Goal: Complete application form

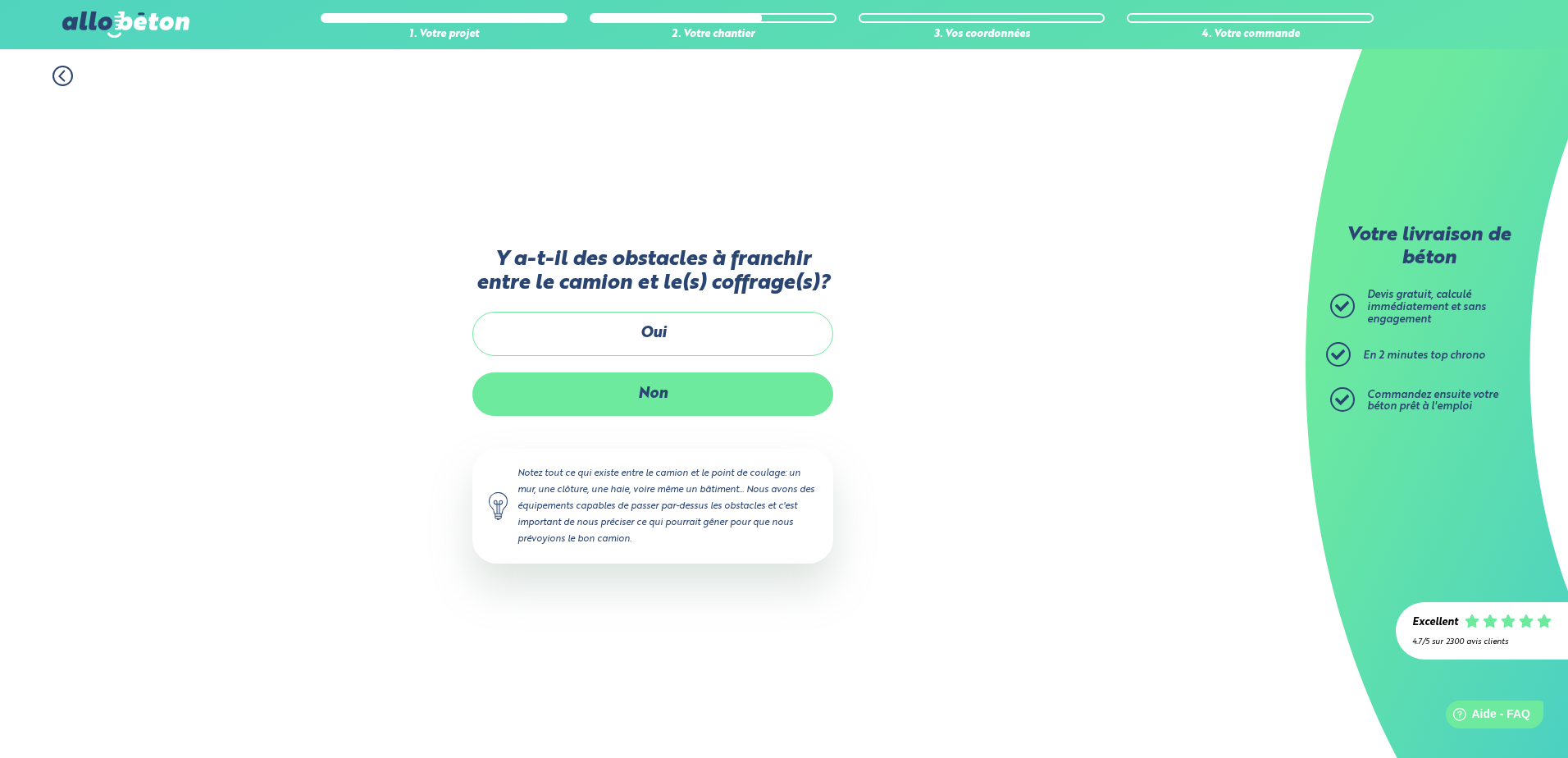
click at [641, 398] on label "Non" at bounding box center [652, 393] width 360 height 43
click at [0, 0] on input "Non" at bounding box center [0, 0] width 0 height 0
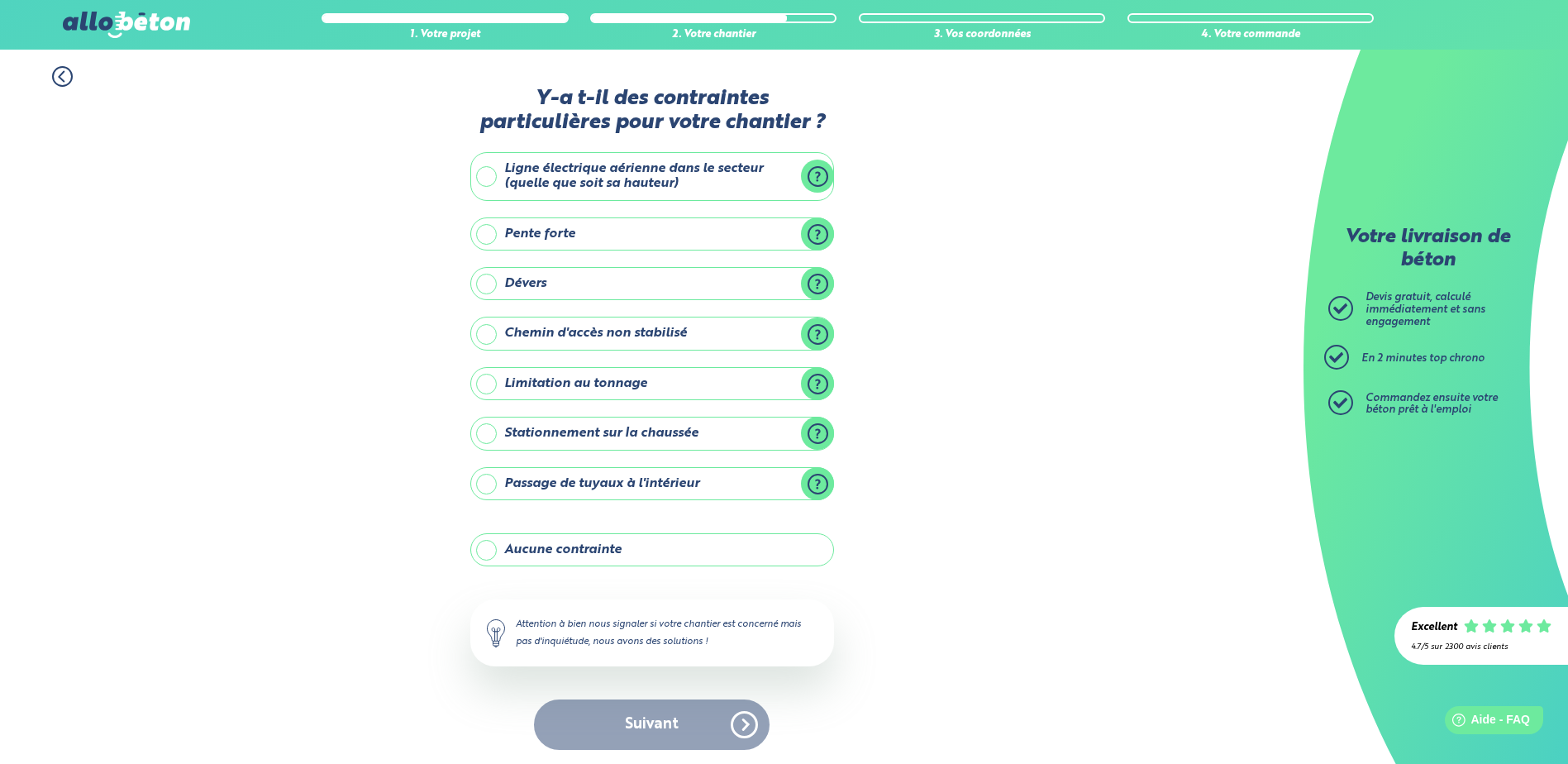
click at [518, 548] on label "Aucune contrainte" at bounding box center [651, 549] width 363 height 33
click at [0, 0] on input "Aucune contrainte" at bounding box center [0, 0] width 0 height 0
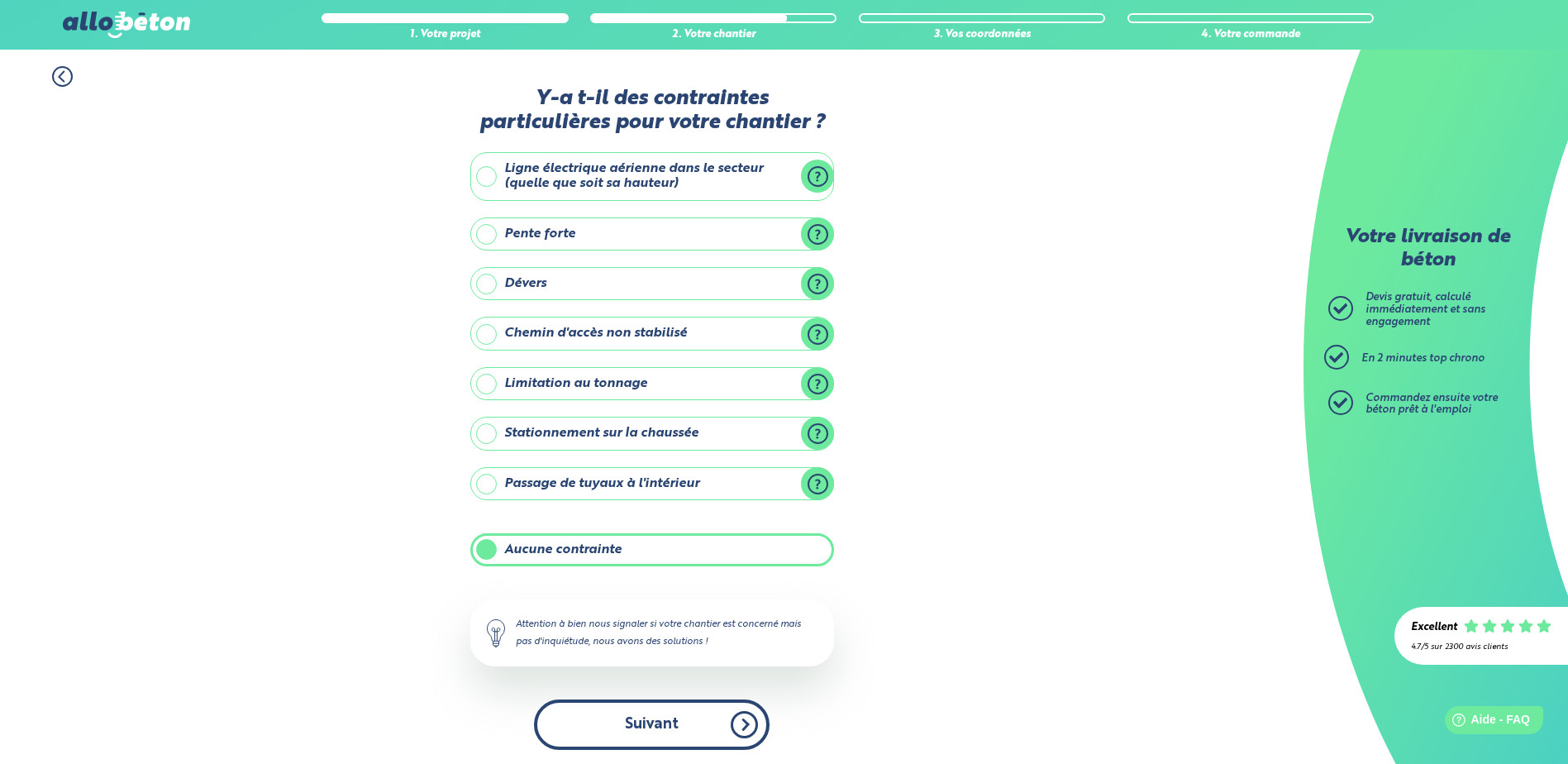
click at [650, 740] on button "Suivant" at bounding box center [651, 724] width 235 height 50
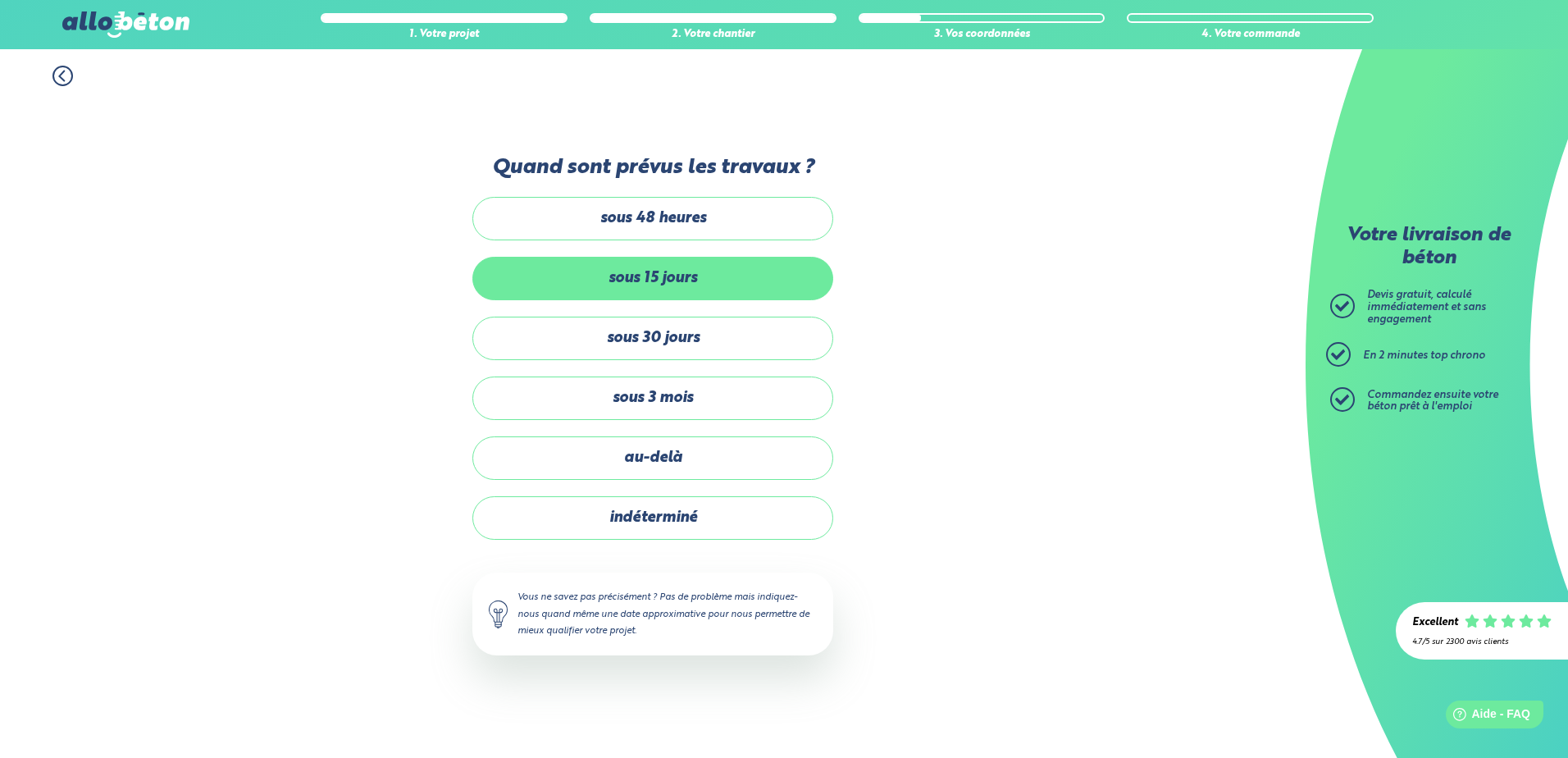
click at [647, 268] on label "sous 15 jours" at bounding box center [652, 278] width 360 height 43
click at [0, 0] on input "sous 15 jours" at bounding box center [0, 0] width 0 height 0
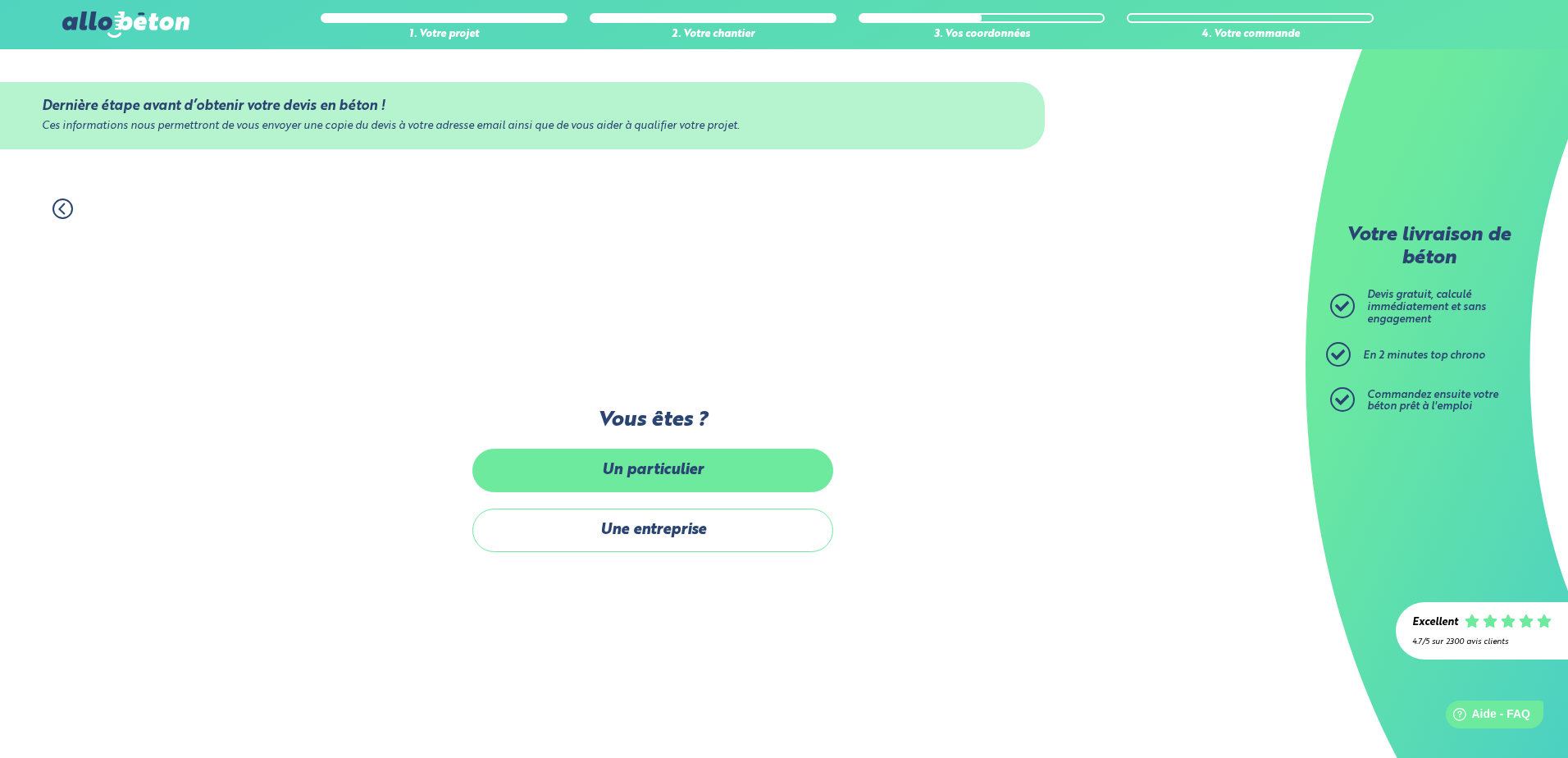
click at [666, 458] on label "Un particulier" at bounding box center [652, 469] width 360 height 43
click at [0, 0] on input "Un particulier" at bounding box center [0, 0] width 0 height 0
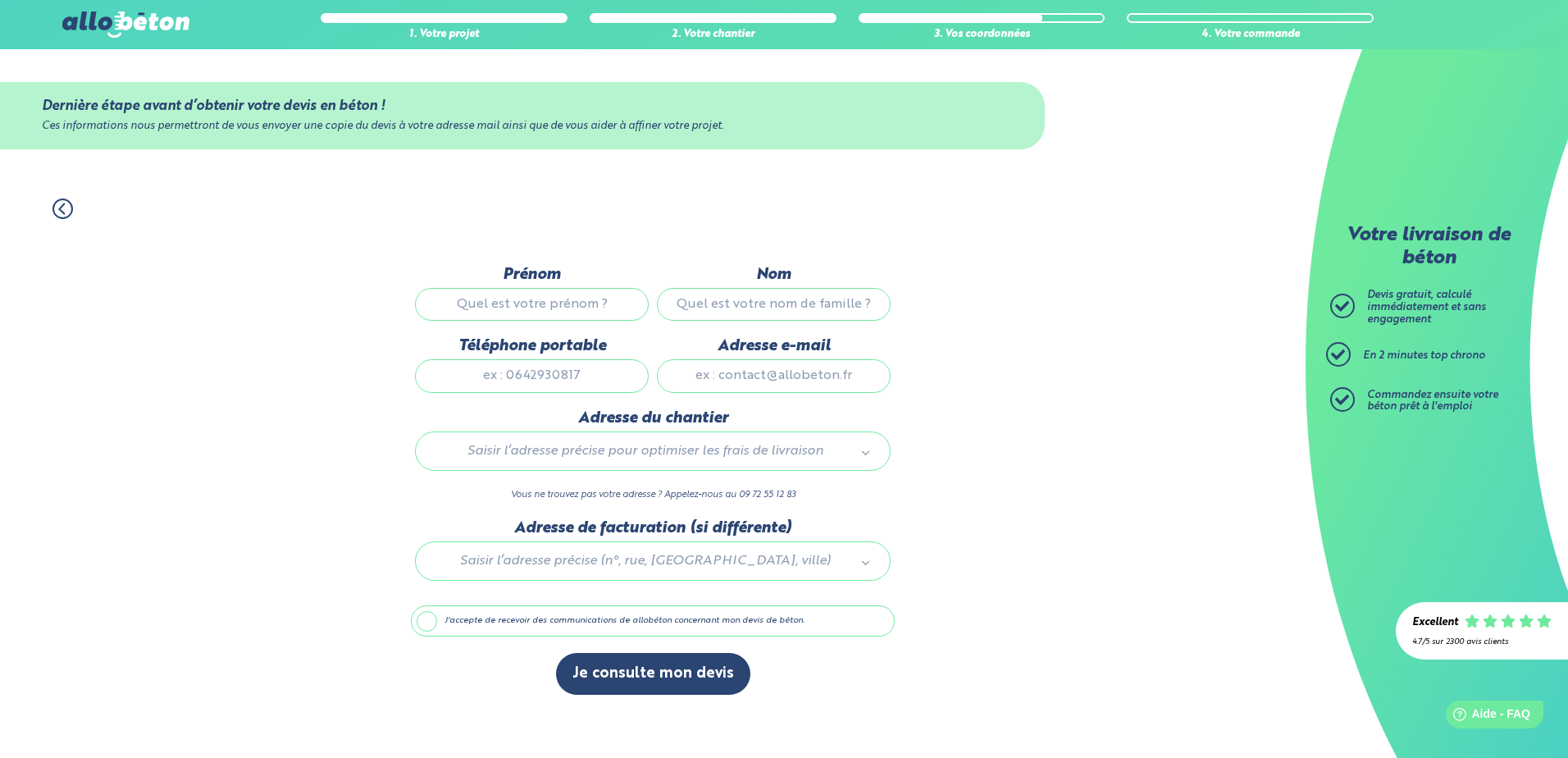
click at [550, 295] on input "Prénom" at bounding box center [532, 304] width 233 height 32
type input "[PERSON_NAME]"
type input "POITARD"
type input "0663900212"
type input "[EMAIL_ADDRESS][DOMAIN_NAME]"
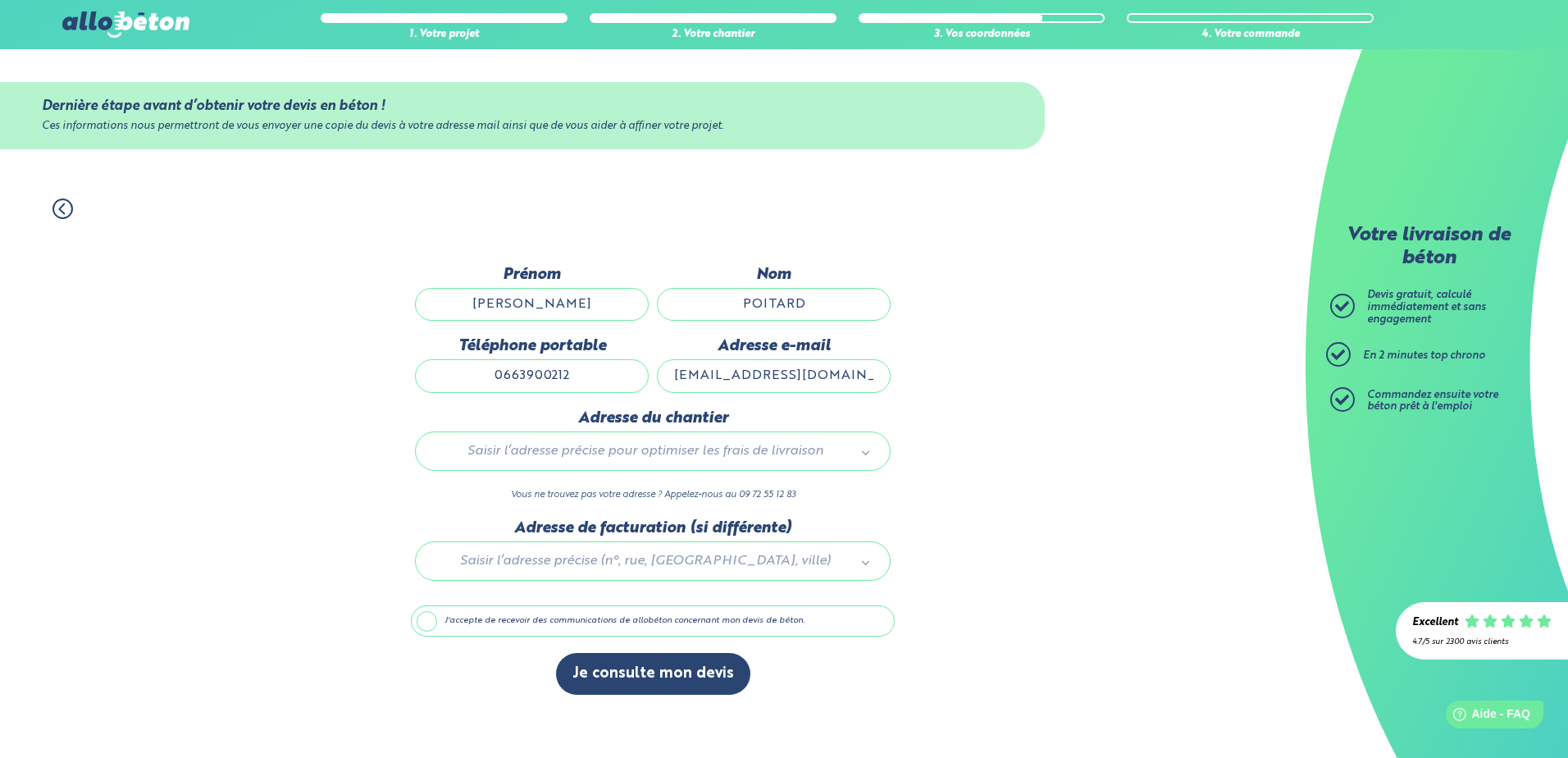
type input "44600"
click at [570, 562] on div at bounding box center [653, 557] width 484 height 77
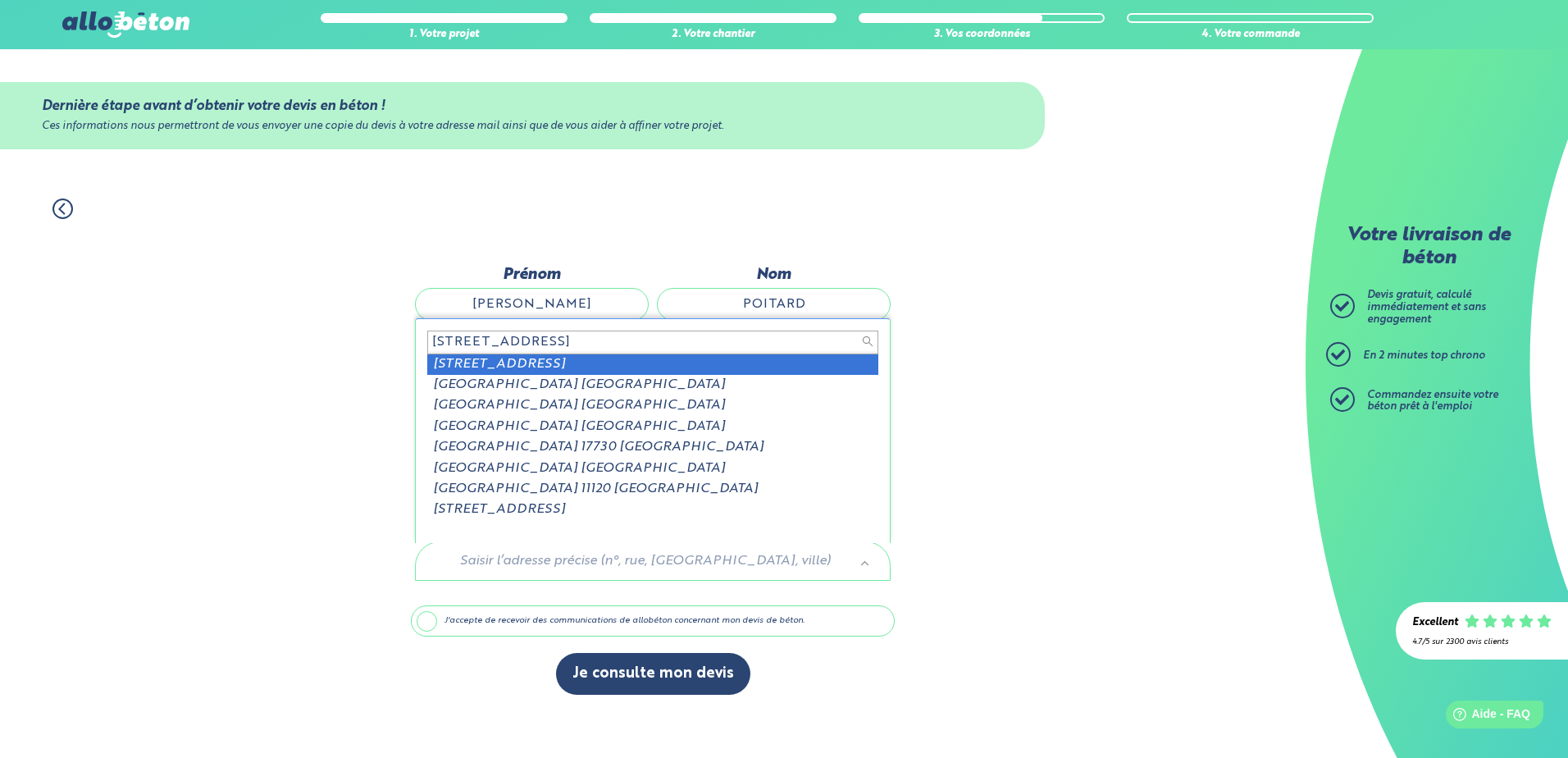
type input "[STREET_ADDRESS]"
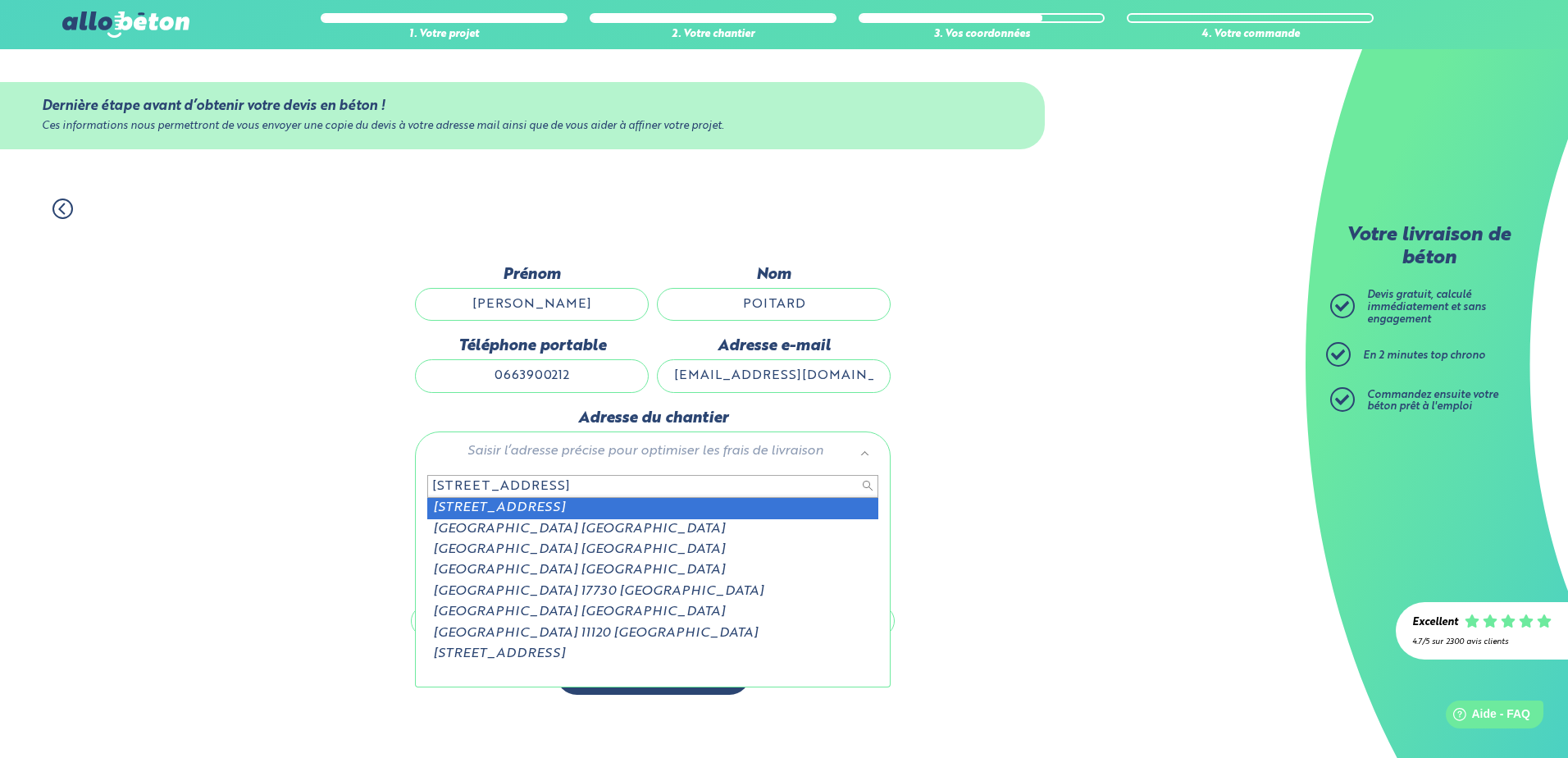
type input "[STREET_ADDRESS]"
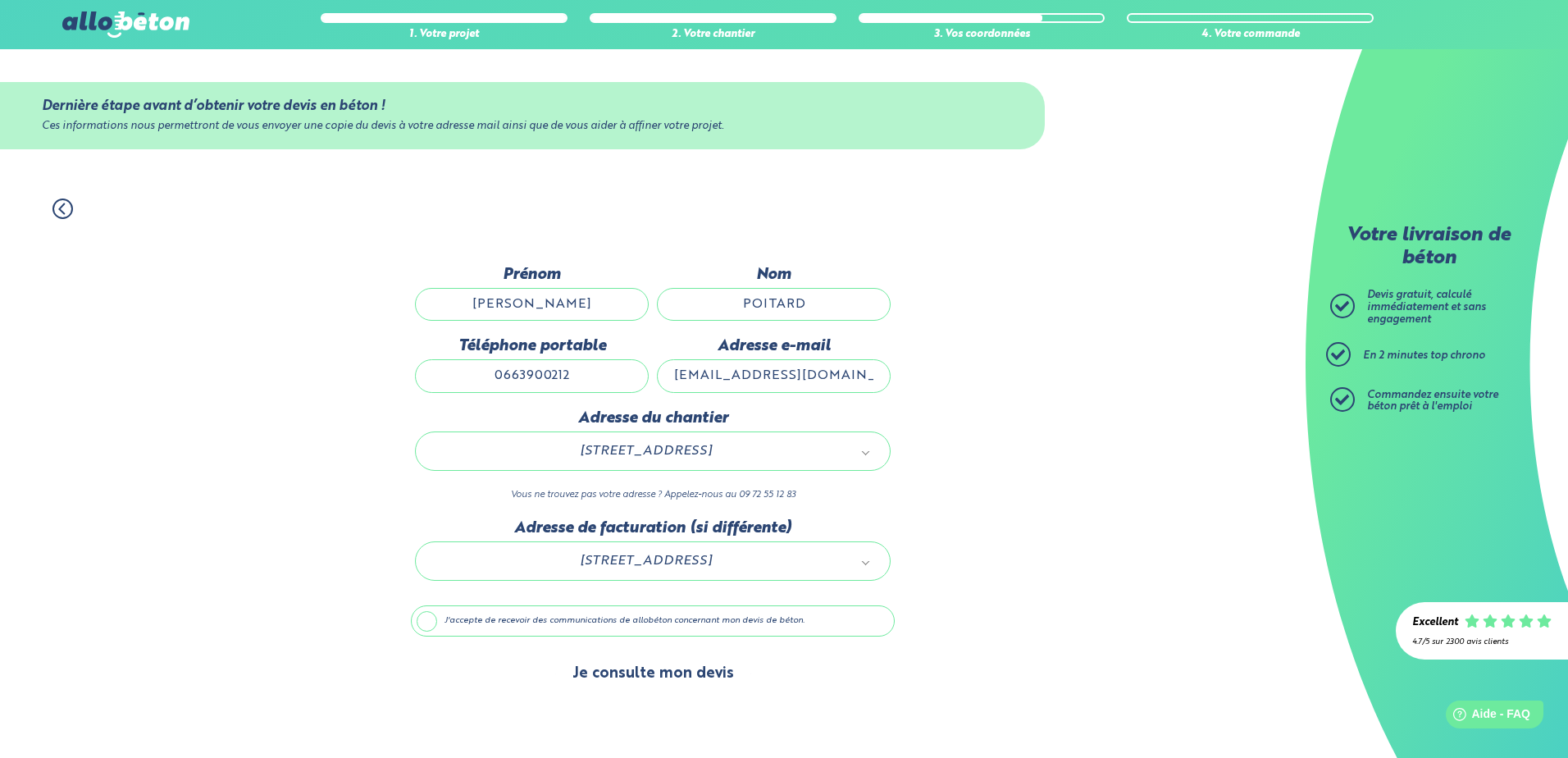
click at [644, 672] on button "Je consulte mon devis" at bounding box center [653, 674] width 194 height 42
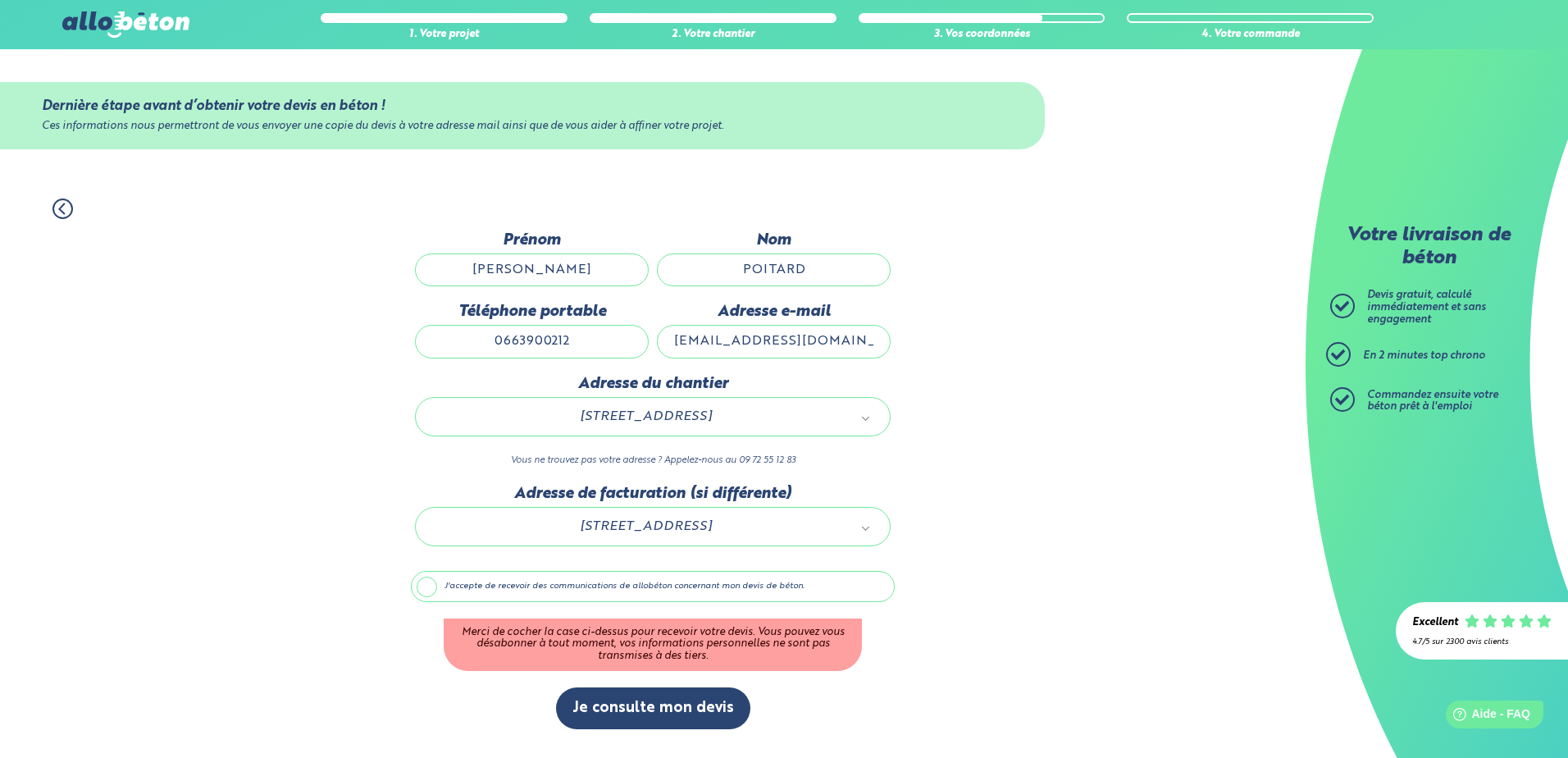
click at [488, 586] on label "J'accepte de recevoir des communications de allobéton concernant mon devis de b…" at bounding box center [653, 586] width 484 height 32
click at [0, 0] on input "J'accepte de recevoir des communications de allobéton concernant mon devis de b…" at bounding box center [0, 0] width 0 height 0
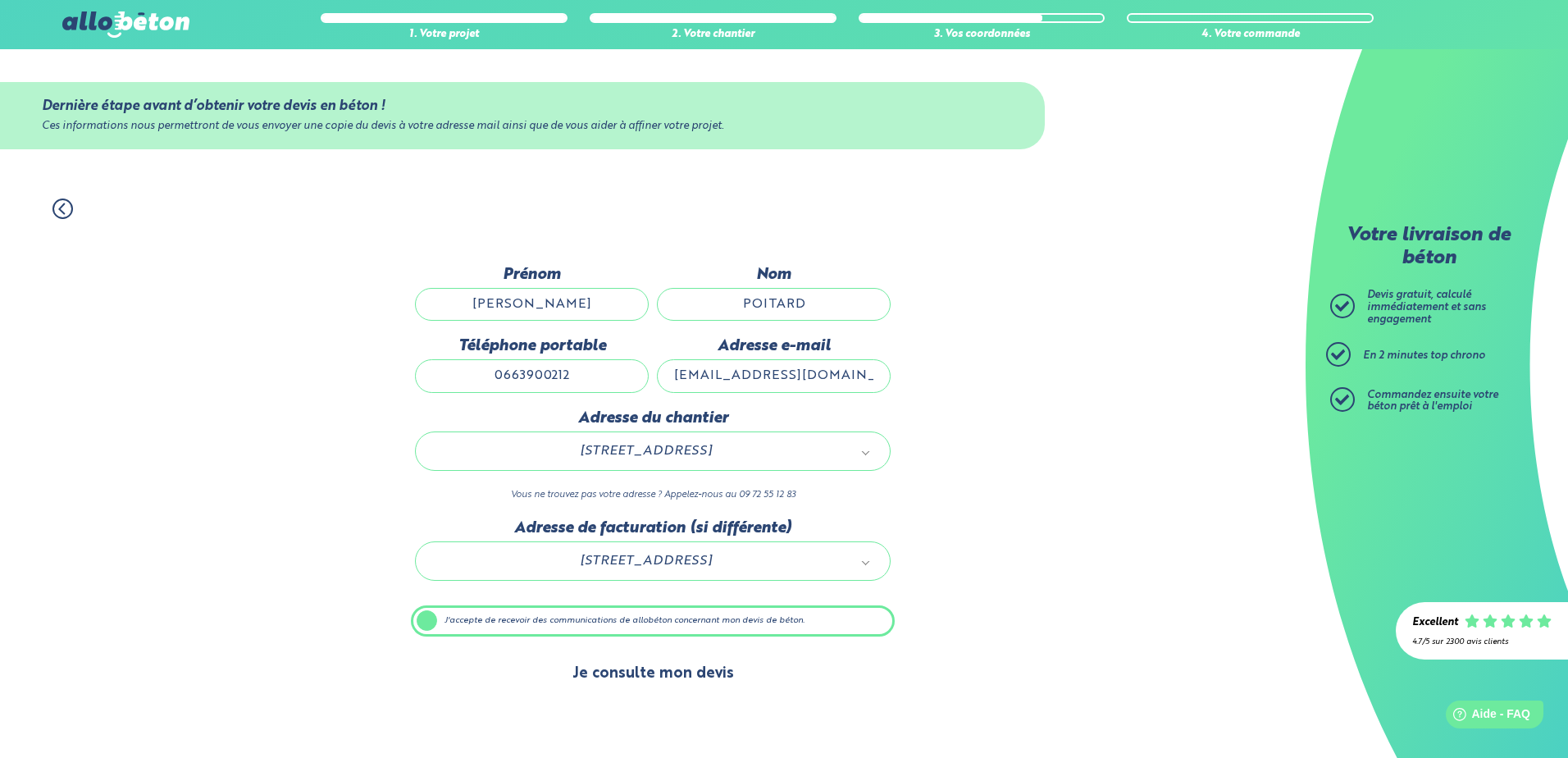
click at [660, 682] on button "Je consulte mon devis" at bounding box center [653, 674] width 194 height 42
